Goal: Find specific page/section: Locate a particular part of the current website

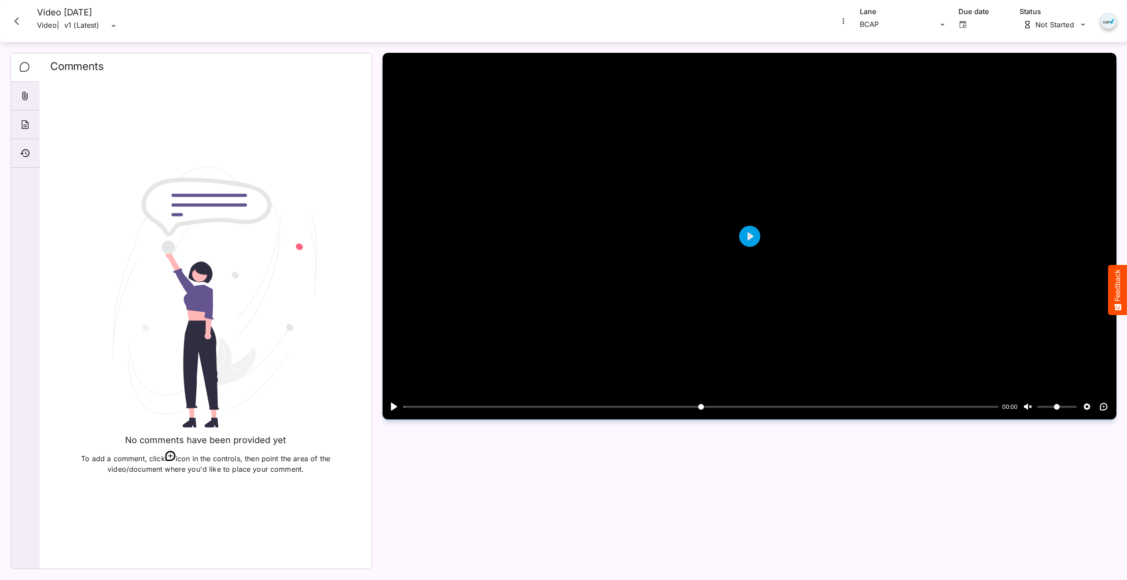
scroll to position [947, 0]
click at [23, 152] on icon "Timeline" at bounding box center [25, 153] width 11 height 11
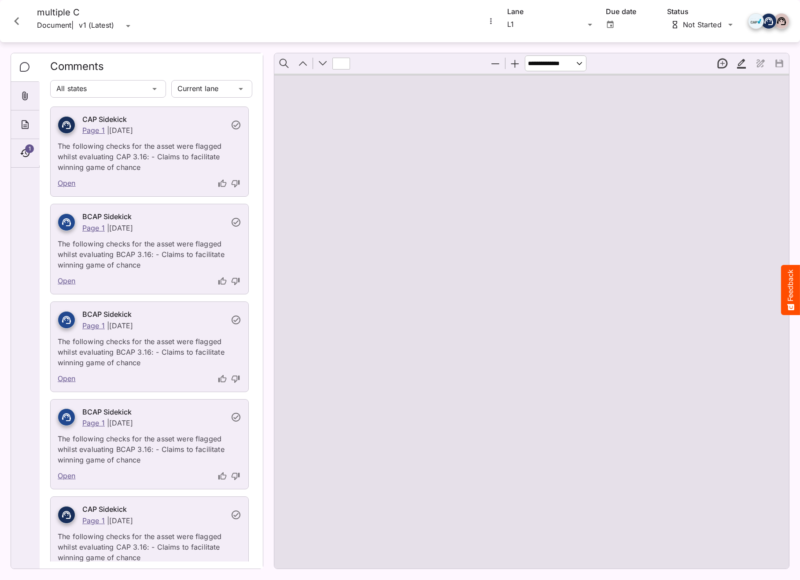
type input "*"
